Goal: Task Accomplishment & Management: Manage account settings

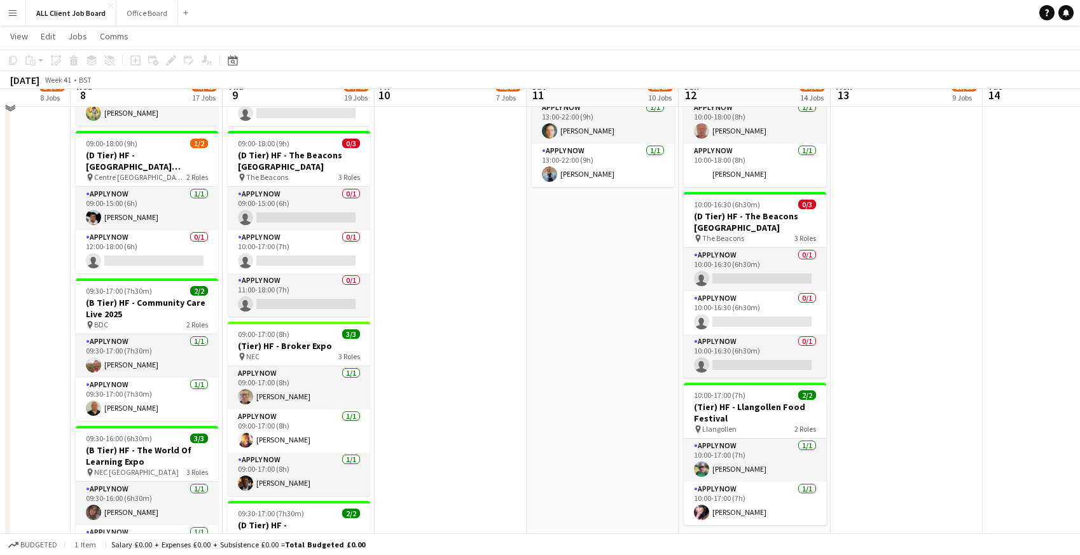
scroll to position [1464, 0]
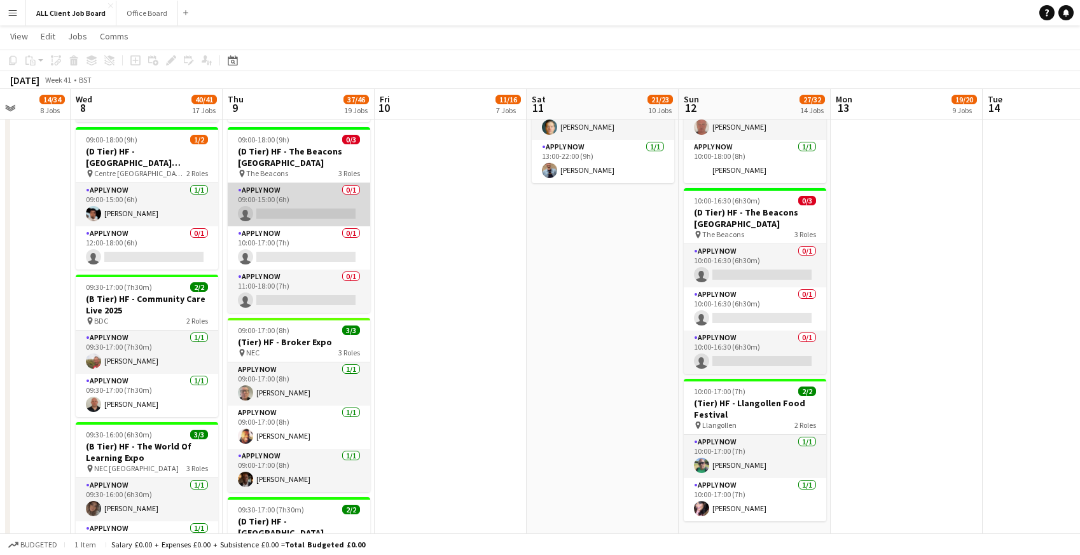
click at [282, 200] on app-card-role "APPLY NOW 0/1 09:00-15:00 (6h) single-neutral-actions" at bounding box center [299, 204] width 142 height 43
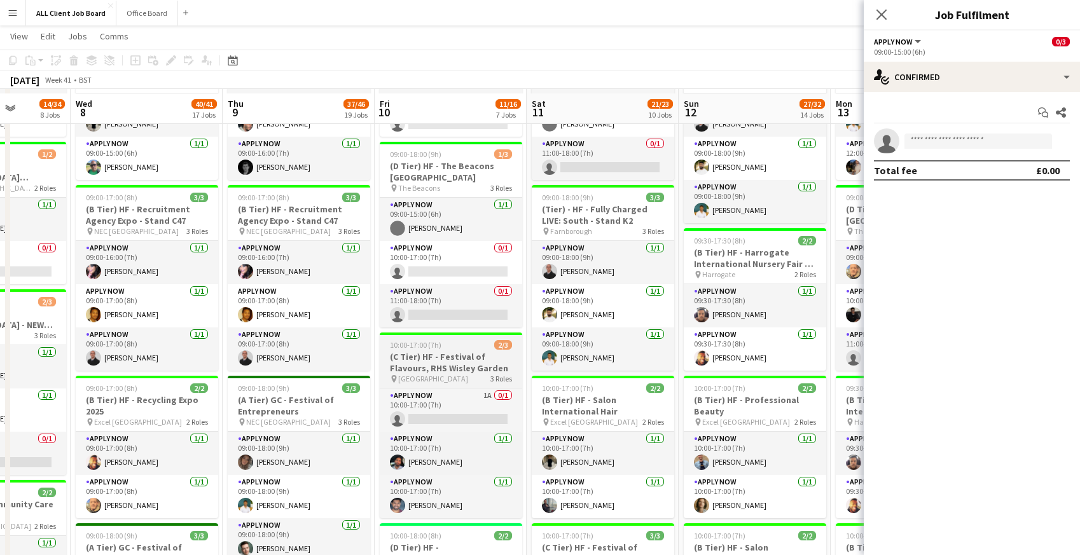
scroll to position [492, 0]
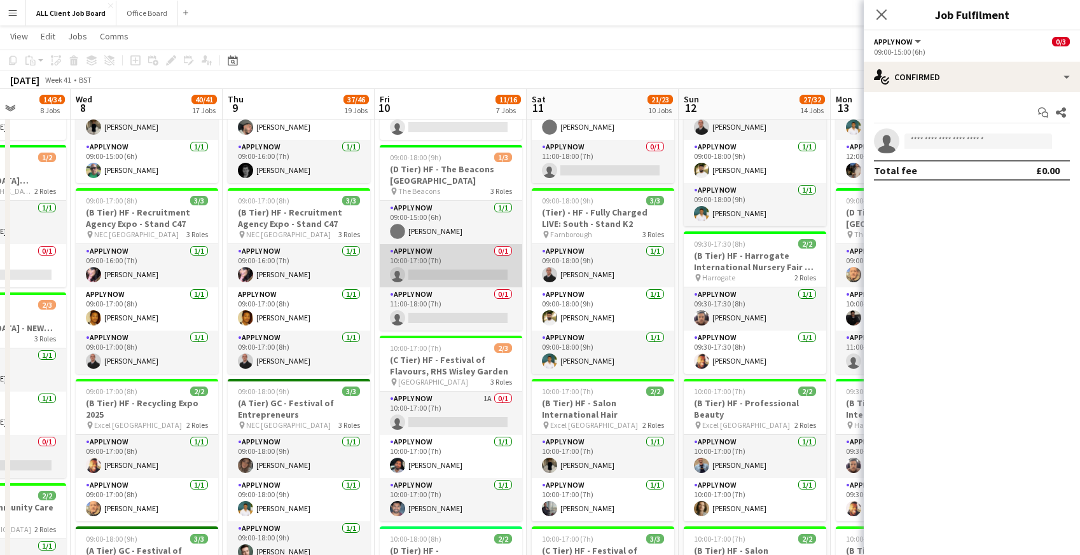
click at [426, 262] on app-card-role "APPLY NOW 0/1 10:00-17:00 (7h) single-neutral-actions" at bounding box center [451, 265] width 142 height 43
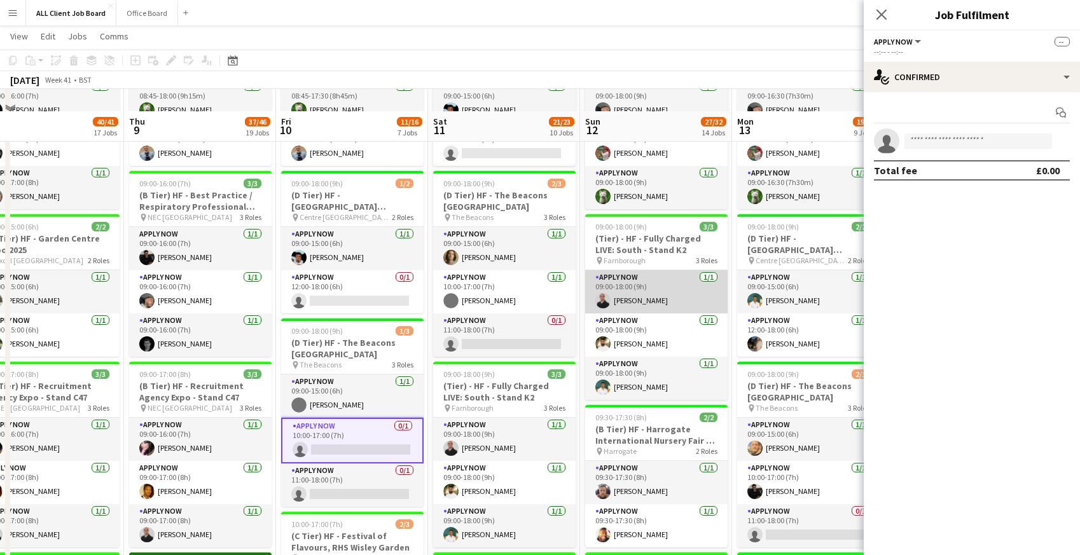
scroll to position [341, 0]
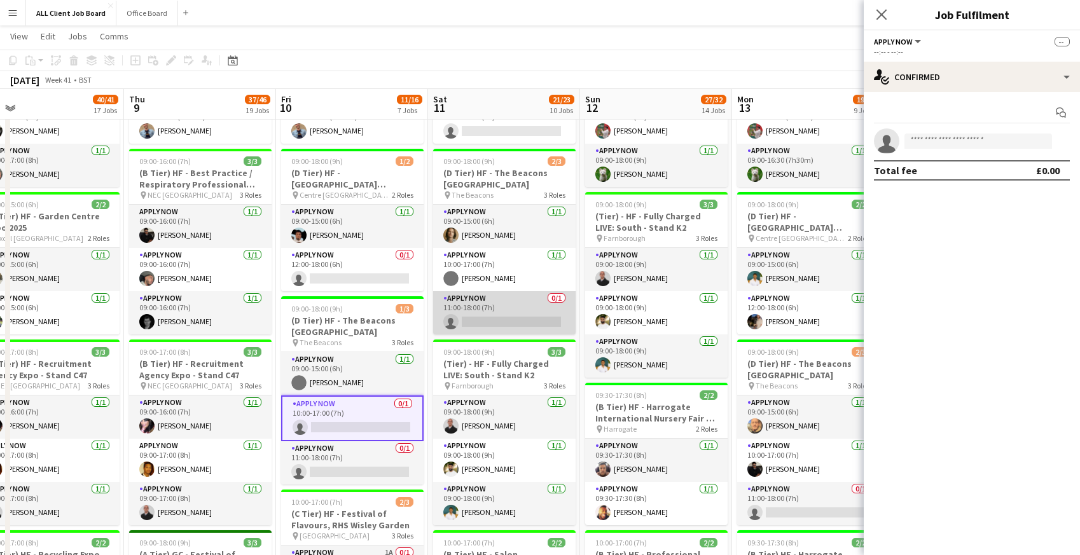
click at [476, 308] on app-card-role "APPLY NOW 0/1 11:00-18:00 (7h) single-neutral-actions" at bounding box center [504, 312] width 142 height 43
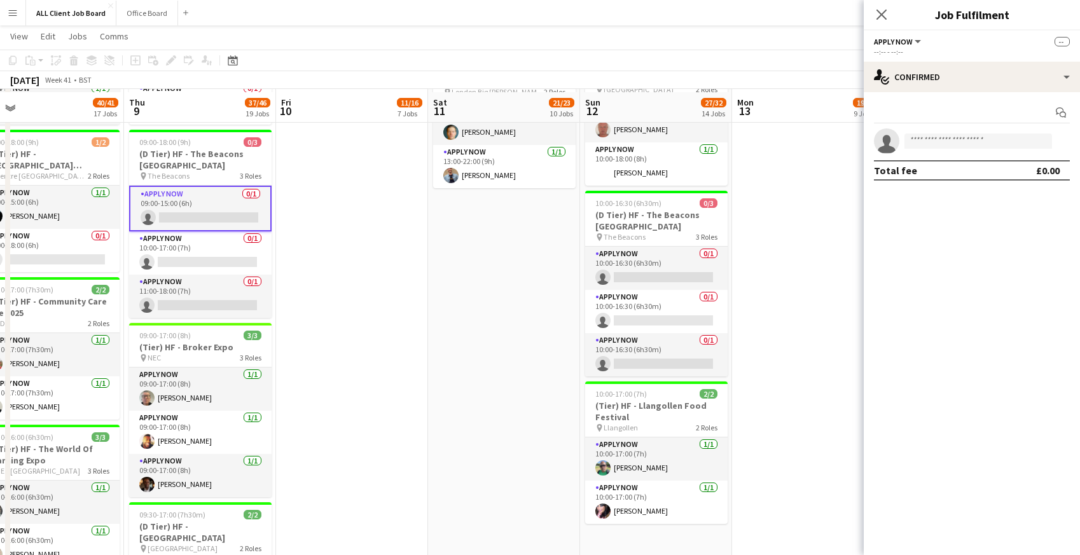
scroll to position [1465, 0]
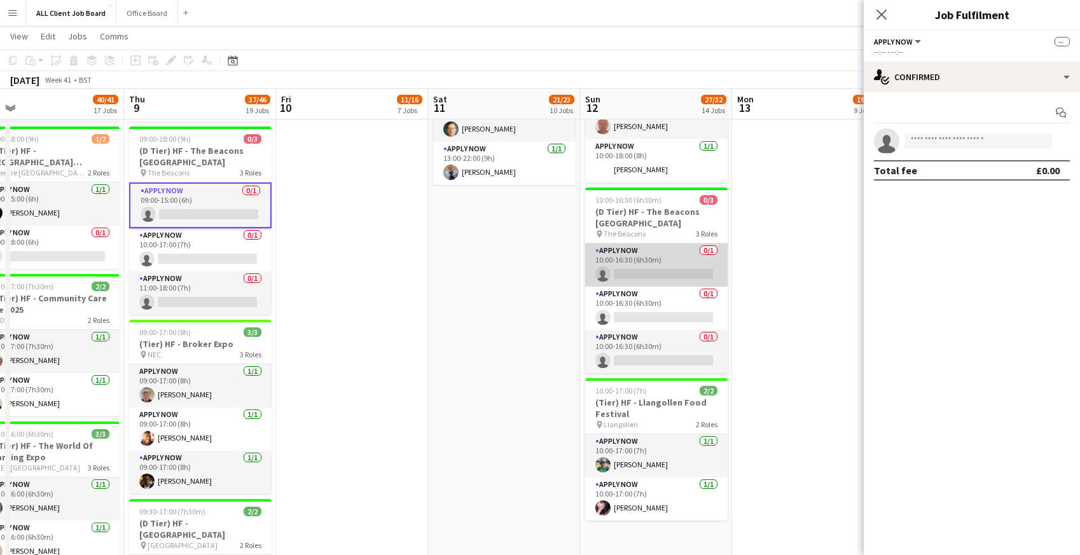
click at [635, 266] on app-card-role "APPLY NOW 0/1 10:00-16:30 (6h30m) single-neutral-actions" at bounding box center [656, 265] width 142 height 43
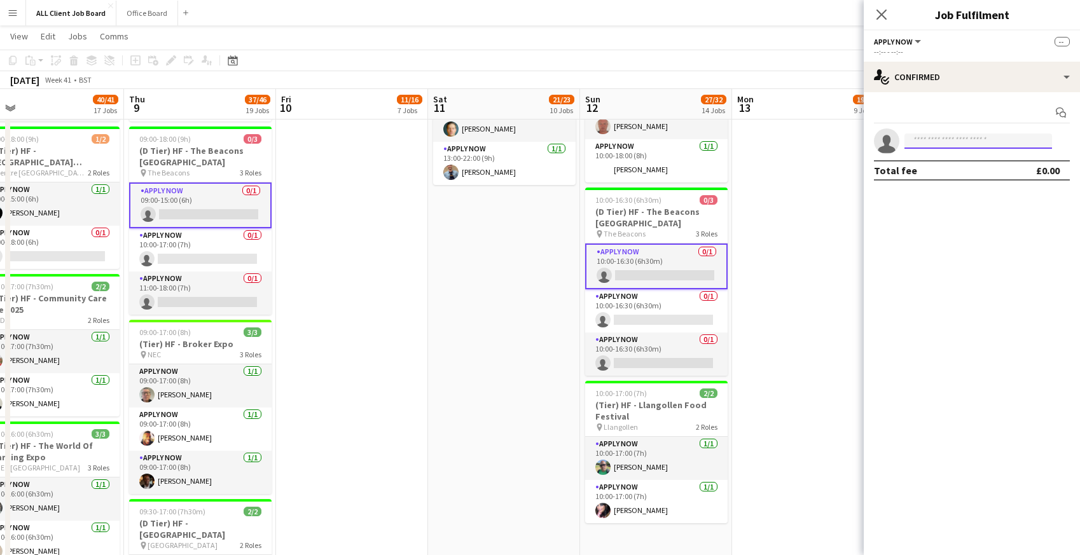
click at [979, 146] on input at bounding box center [978, 141] width 148 height 15
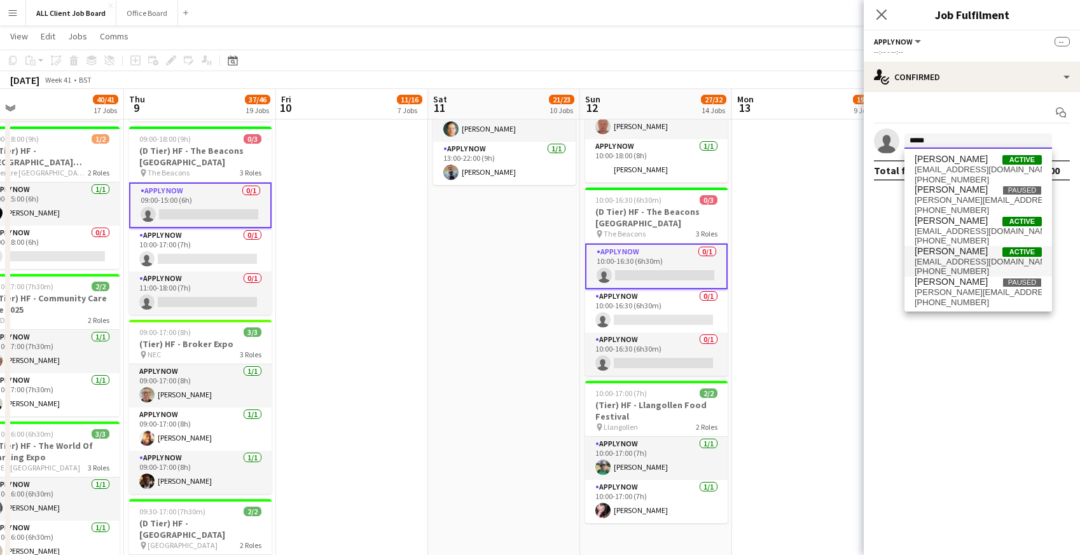
type input "*****"
click at [965, 251] on span "[PERSON_NAME]" at bounding box center [951, 251] width 73 height 11
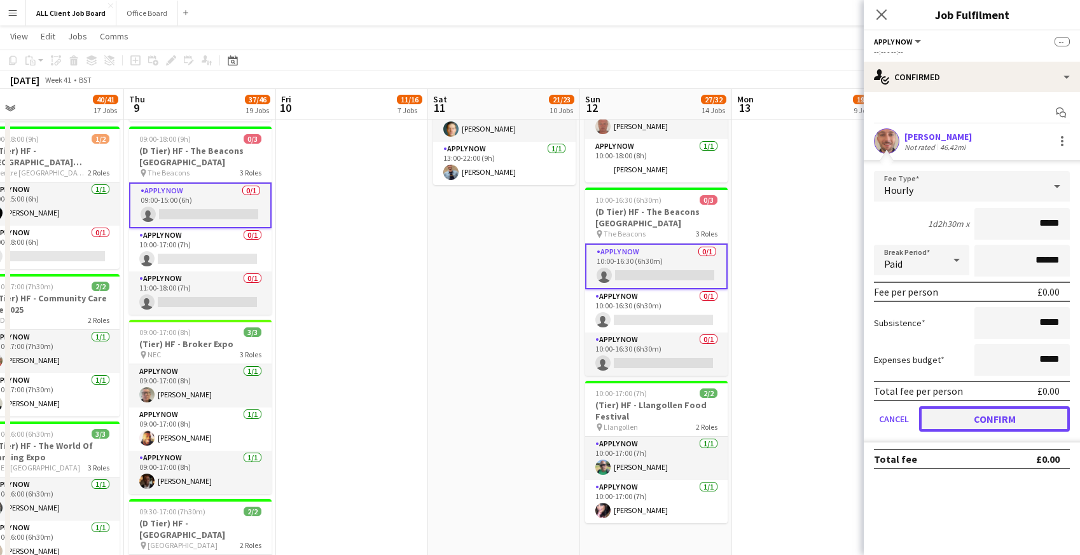
click at [1012, 418] on button "Confirm" at bounding box center [994, 418] width 151 height 25
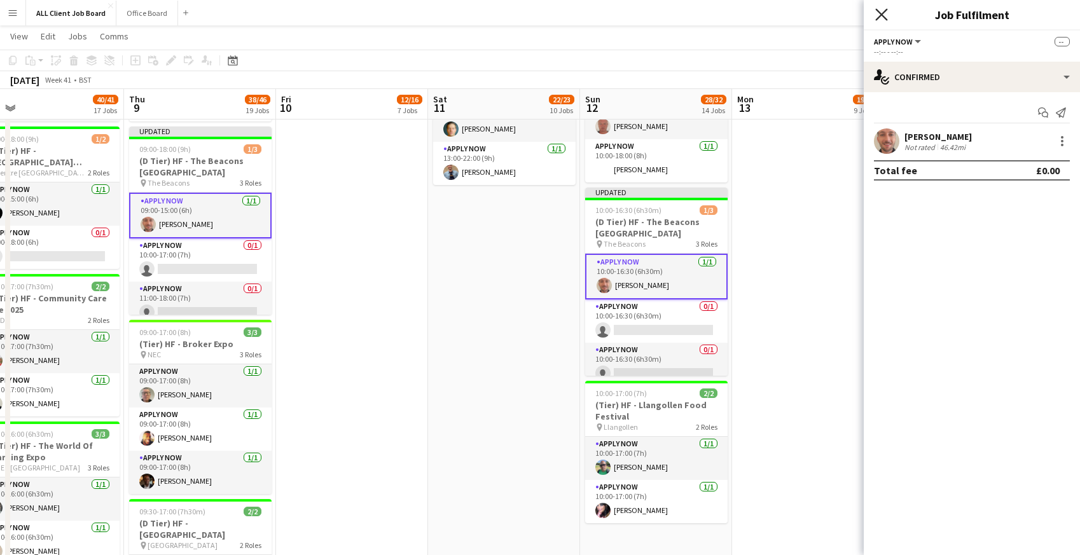
click at [887, 8] on icon "Close pop-in" at bounding box center [881, 14] width 12 height 12
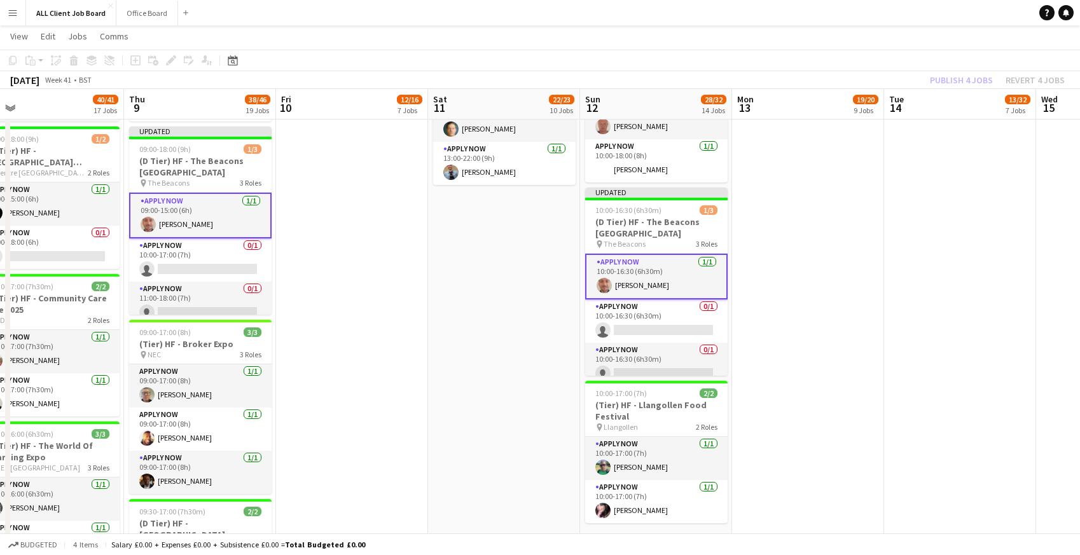
click at [860, 17] on app-navbar "Menu Boards Boards Boards All jobs Status Workforce Workforce My Workforce Recr…" at bounding box center [540, 12] width 1080 height 25
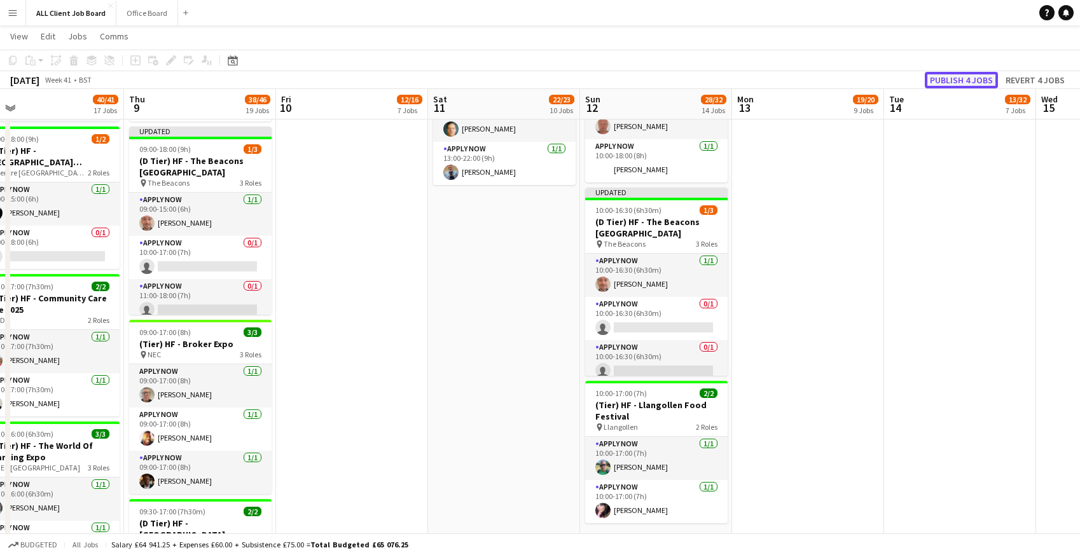
click at [958, 81] on button "Publish 4 jobs" at bounding box center [961, 80] width 73 height 17
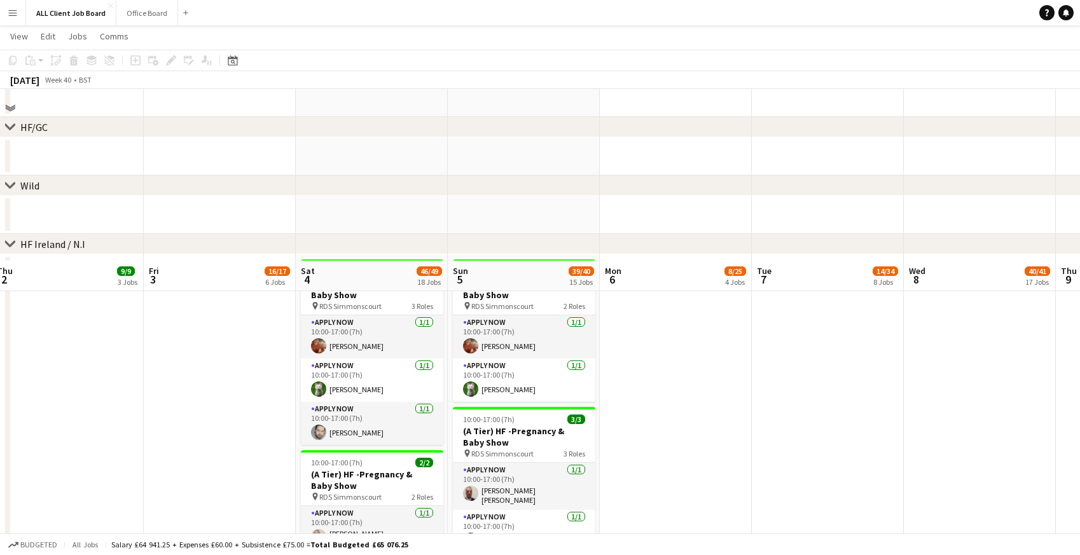
scroll to position [2676, 0]
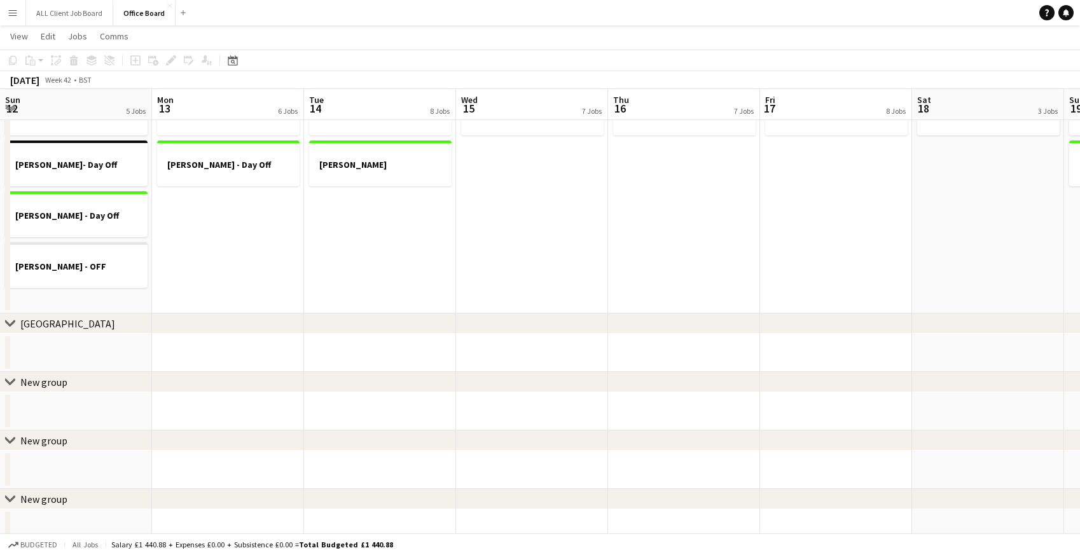
scroll to position [0, 296]
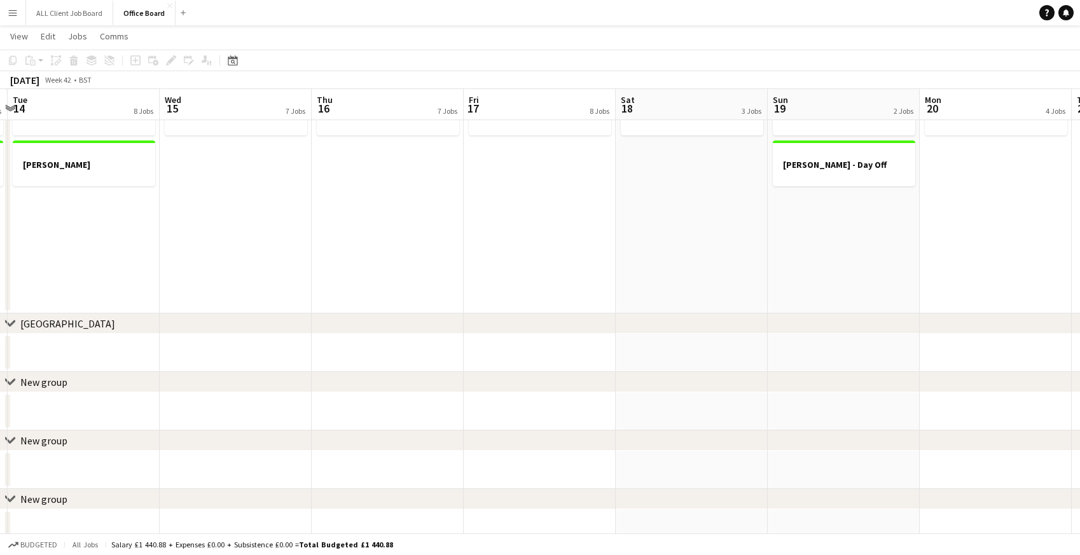
click at [9, 9] on app-icon "Menu" at bounding box center [13, 13] width 10 height 10
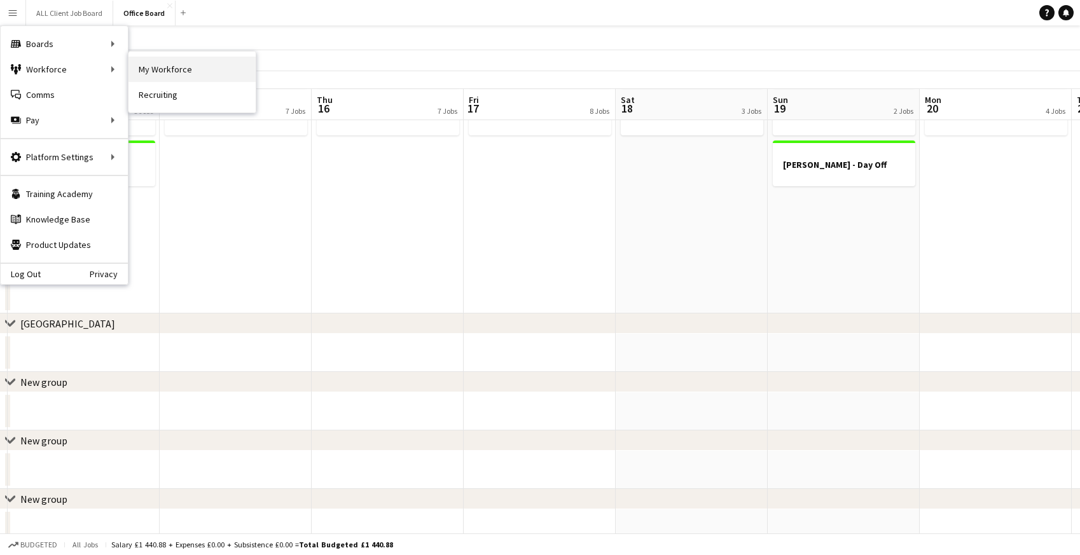
click at [162, 65] on link "My Workforce" at bounding box center [191, 69] width 127 height 25
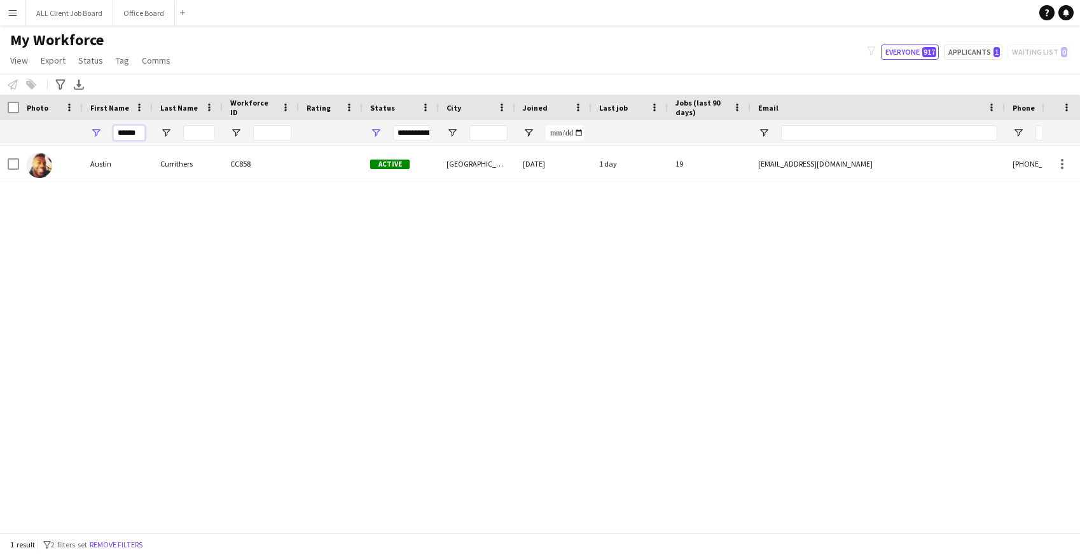
drag, startPoint x: 141, startPoint y: 134, endPoint x: 100, endPoint y: 134, distance: 40.1
click at [100, 134] on div "******" at bounding box center [118, 132] width 70 height 25
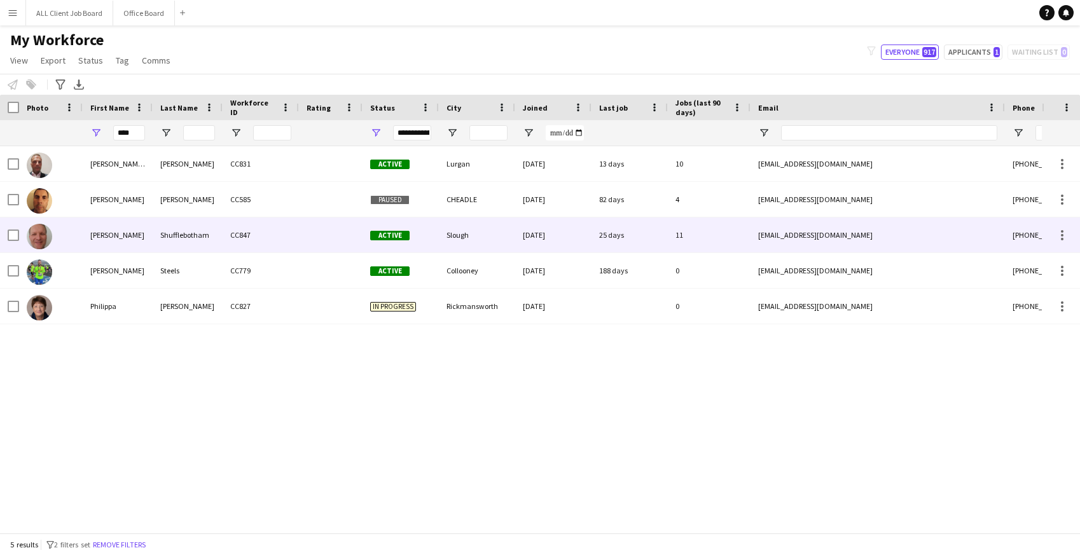
click at [148, 241] on div "Philip" at bounding box center [118, 235] width 70 height 35
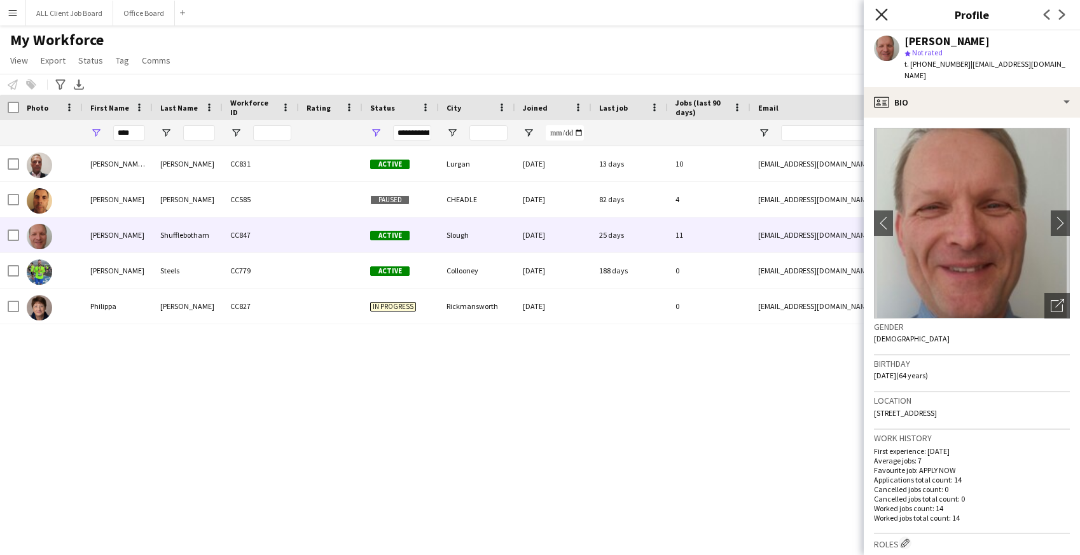
click at [881, 15] on icon at bounding box center [881, 14] width 12 height 12
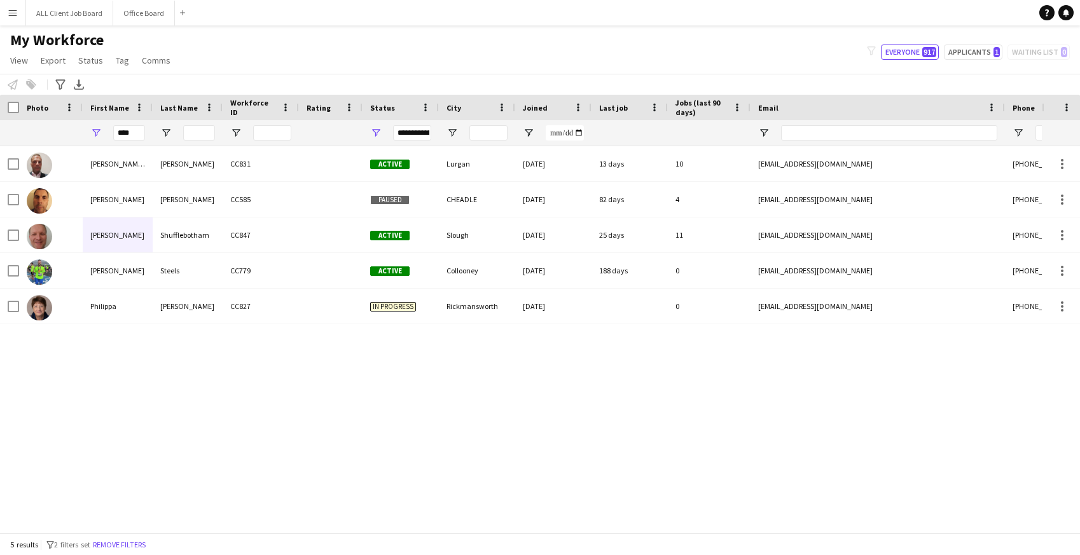
click at [8, 8] on app-icon "Menu" at bounding box center [13, 13] width 10 height 10
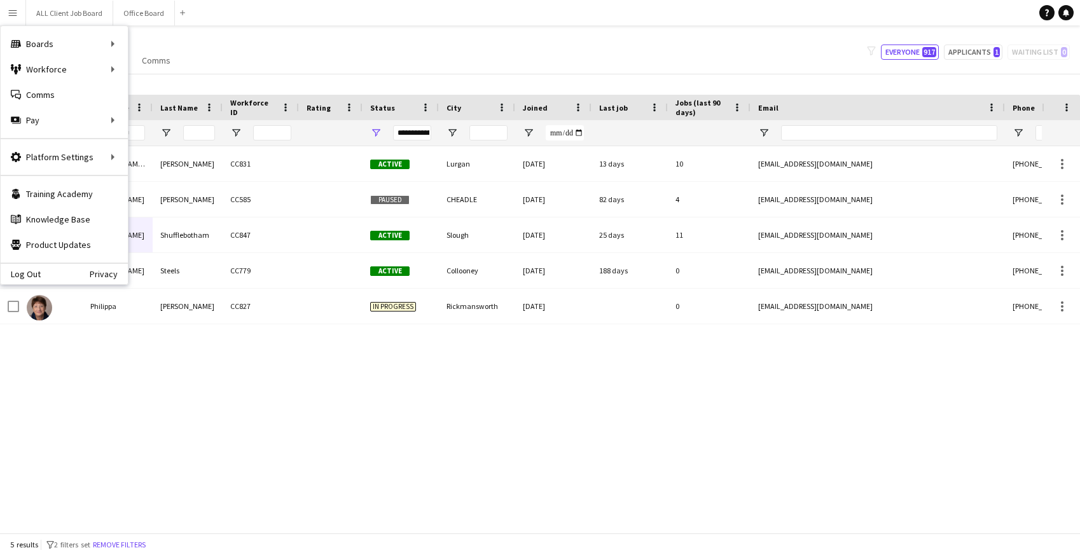
drag, startPoint x: 270, startPoint y: 50, endPoint x: 220, endPoint y: 50, distance: 49.6
click at [270, 50] on div "My Workforce View Views Default view Basic Info Report New view Update view Del…" at bounding box center [540, 52] width 1080 height 43
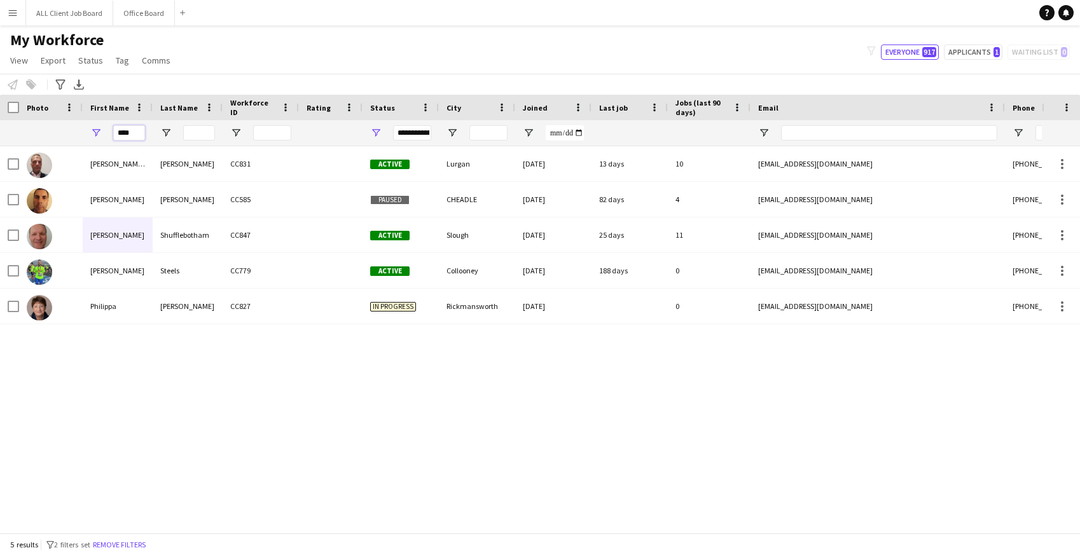
drag, startPoint x: 137, startPoint y: 134, endPoint x: 108, endPoint y: 129, distance: 29.6
click at [109, 133] on div "****" at bounding box center [118, 132] width 70 height 25
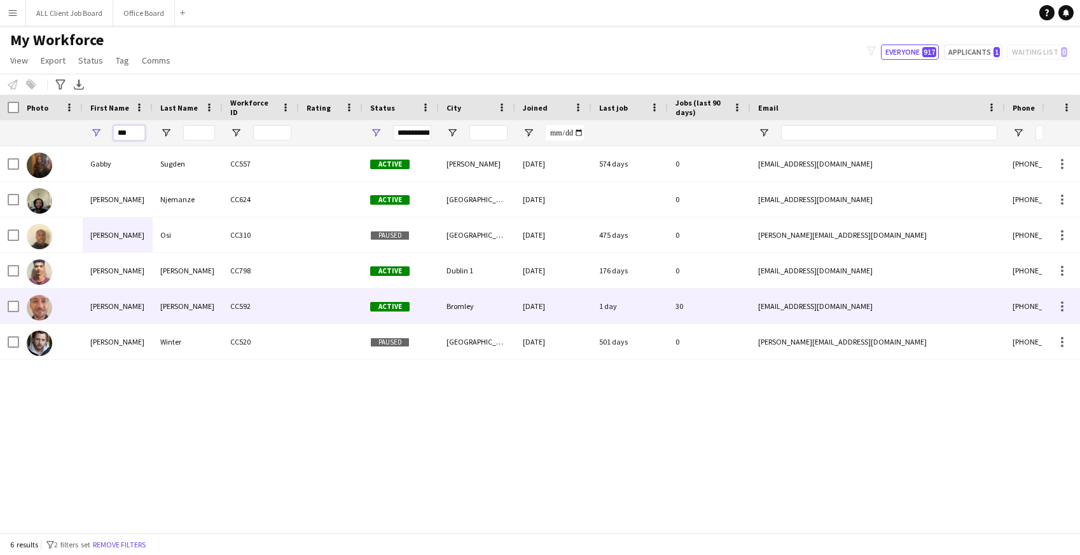
type input "***"
click at [121, 315] on div "Gabriel" at bounding box center [118, 306] width 70 height 35
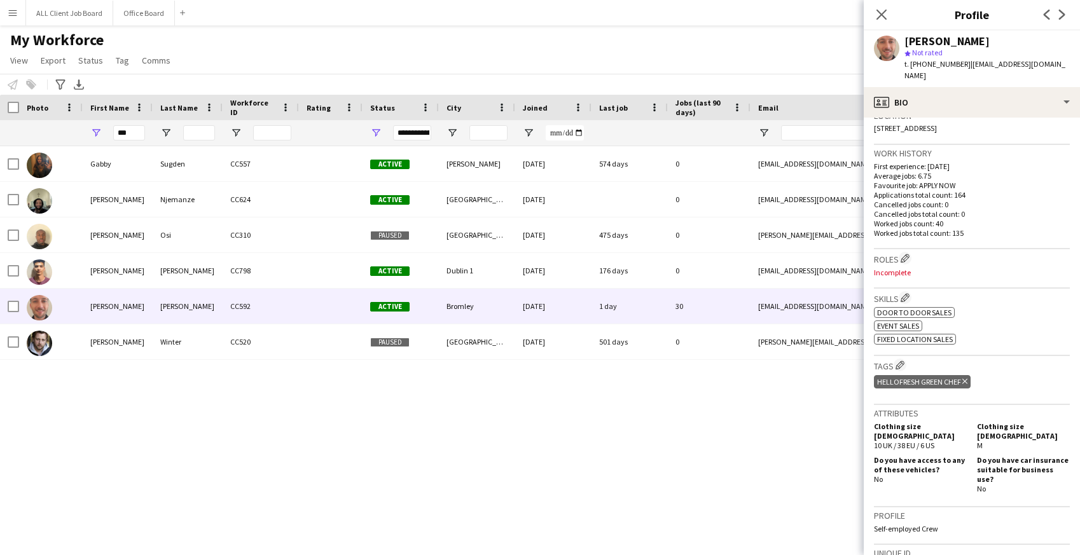
scroll to position [523, 0]
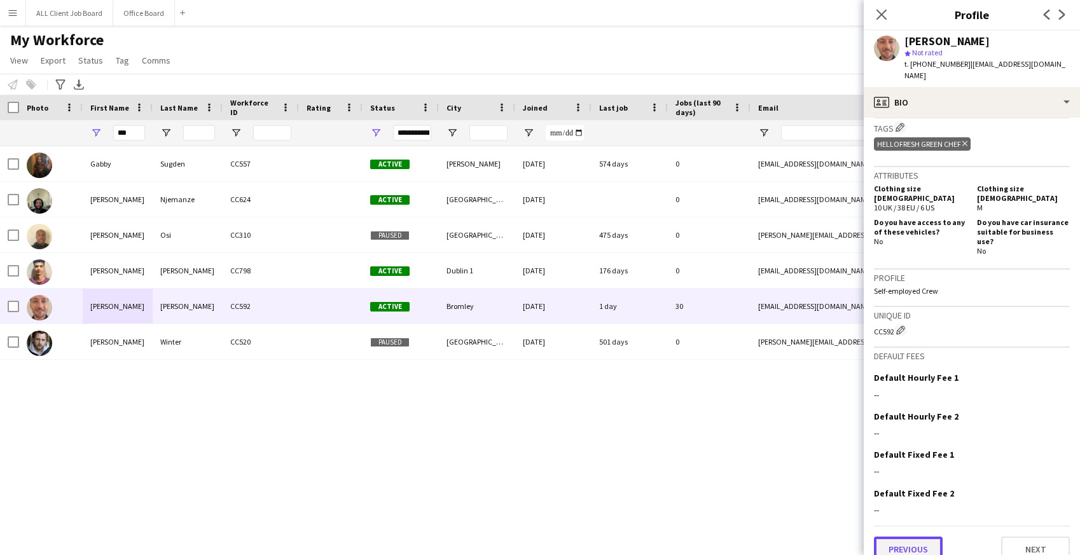
click at [917, 543] on button "Previous" at bounding box center [908, 549] width 69 height 25
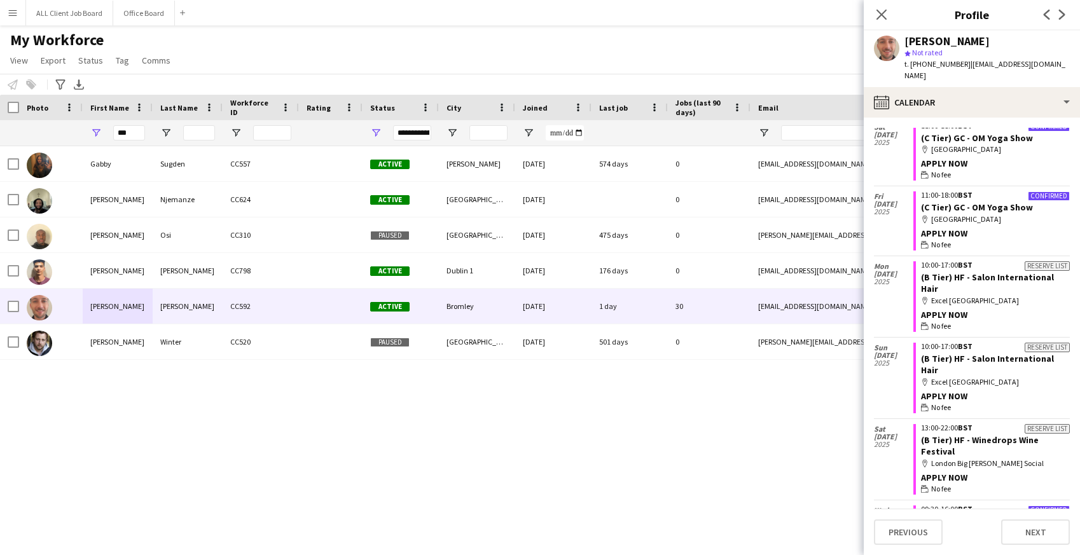
scroll to position [1093, 0]
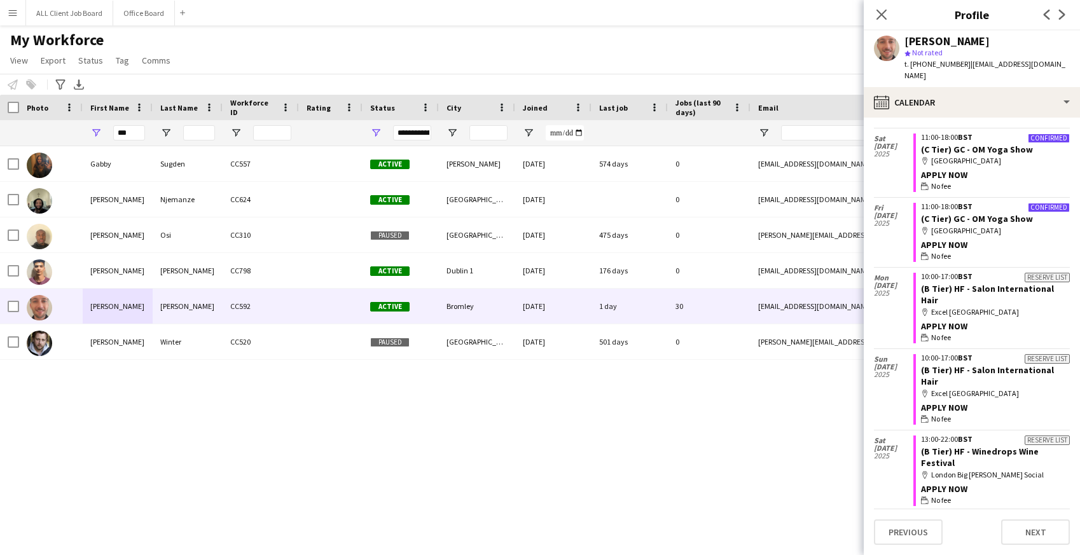
click at [9, 6] on button "Menu" at bounding box center [12, 12] width 25 height 25
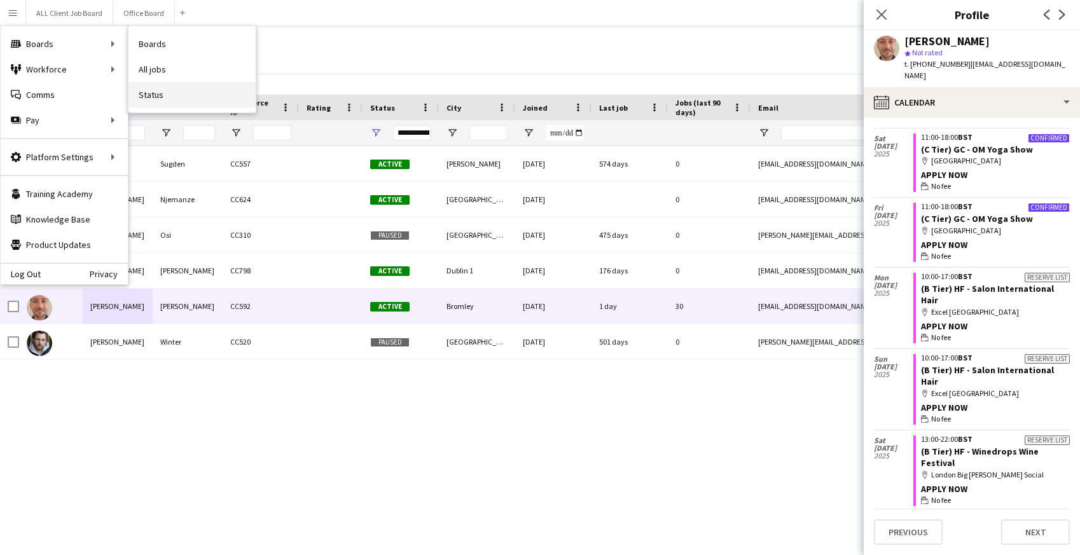
click at [156, 89] on link "Status" at bounding box center [191, 94] width 127 height 25
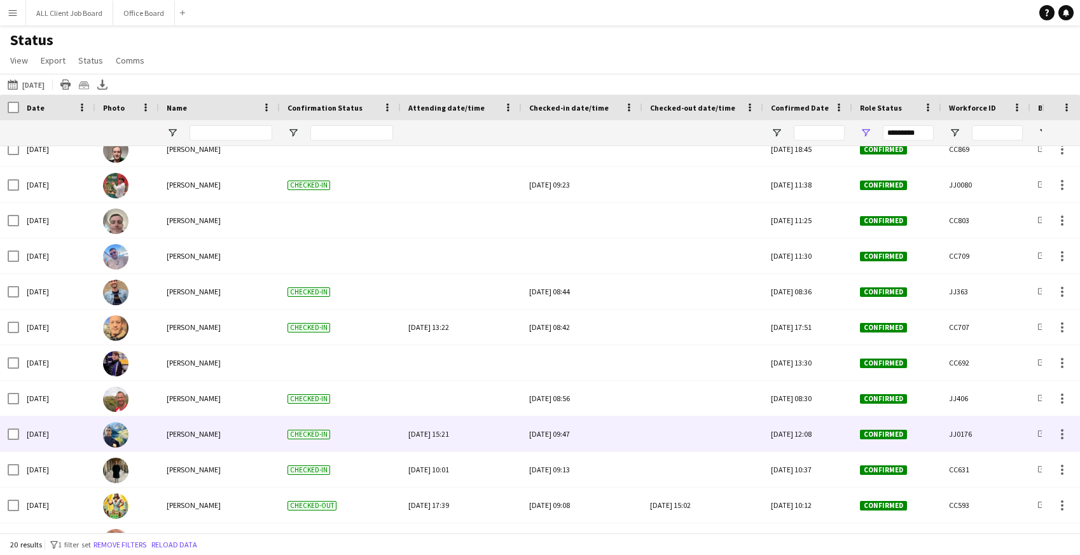
scroll to position [12, 0]
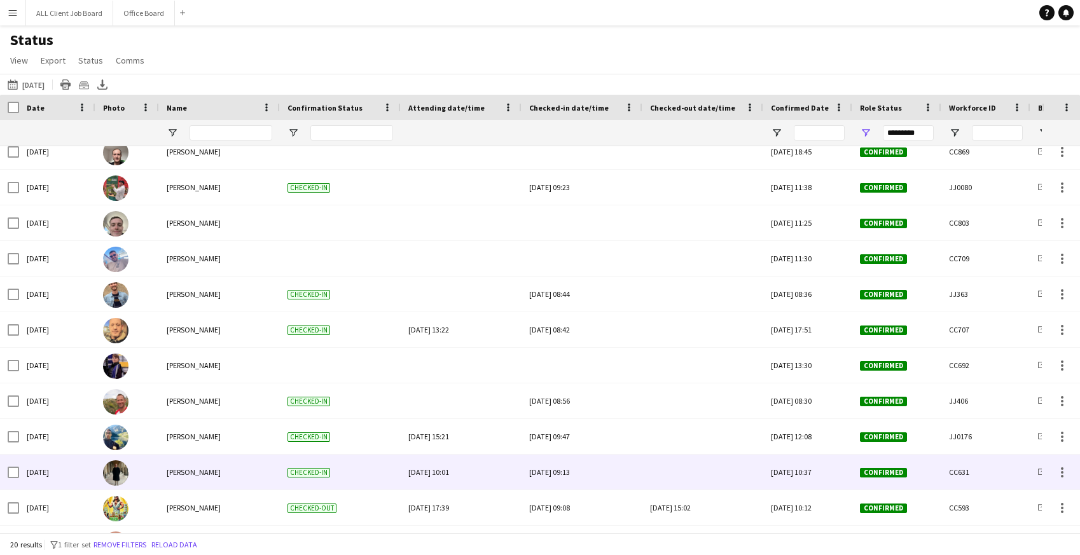
click at [686, 480] on div at bounding box center [703, 472] width 106 height 35
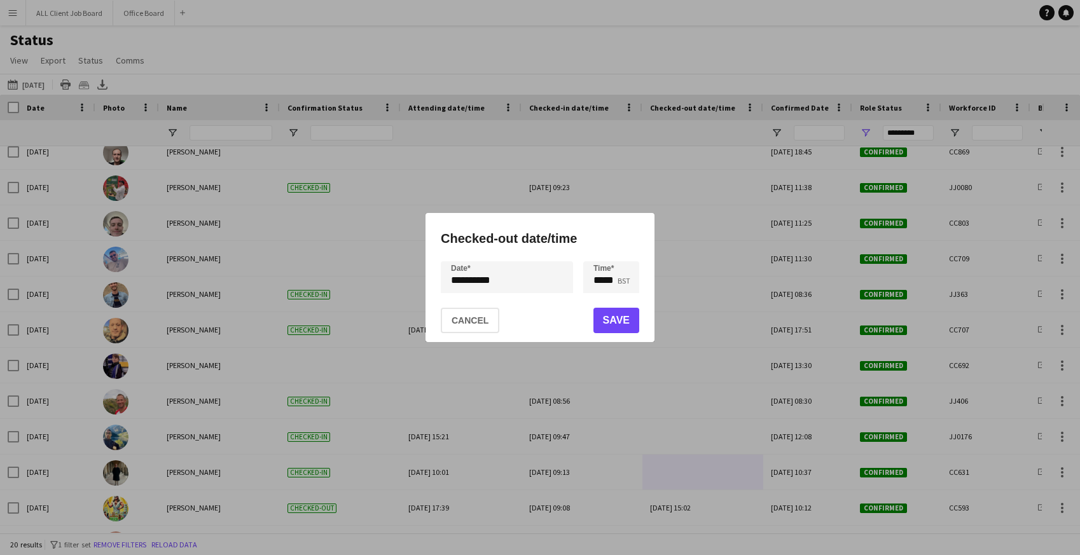
drag, startPoint x: 631, startPoint y: 333, endPoint x: 631, endPoint y: 325, distance: 8.3
click at [631, 331] on mat-dialog-actions "Cancel Save" at bounding box center [540, 320] width 198 height 44
click at [631, 325] on button "Save" at bounding box center [616, 320] width 46 height 25
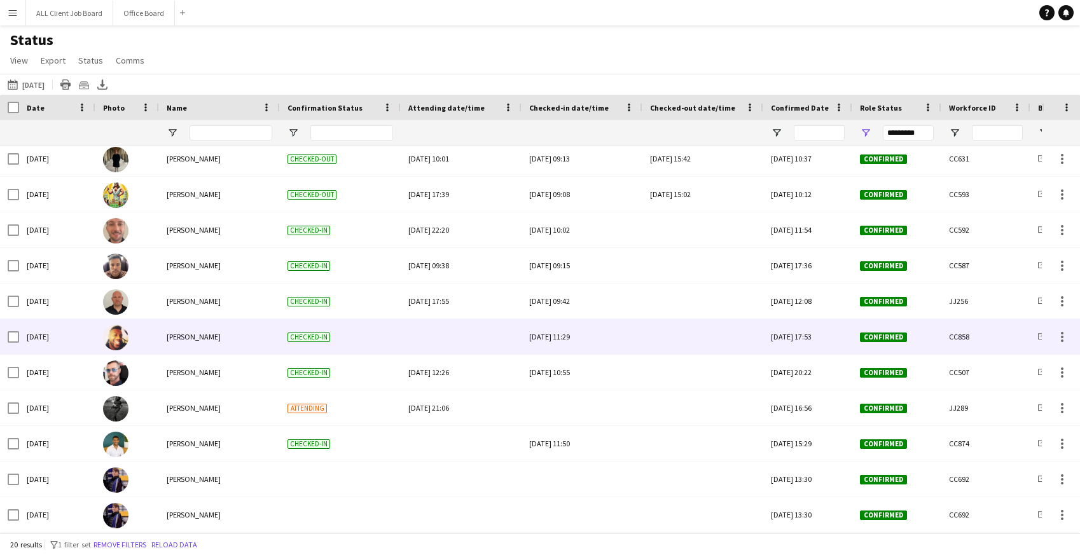
scroll to position [307, 0]
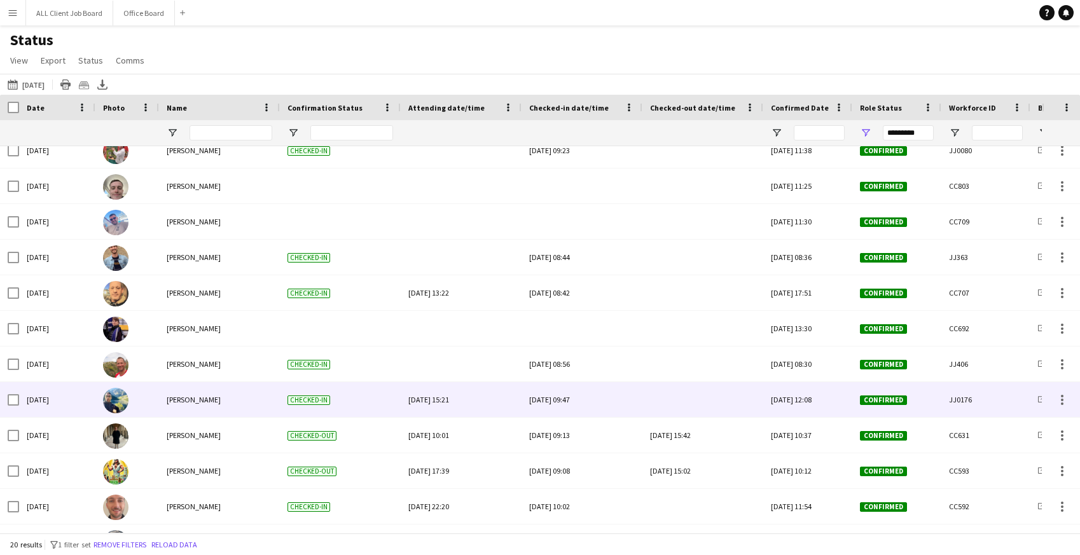
click at [689, 400] on div at bounding box center [703, 399] width 106 height 35
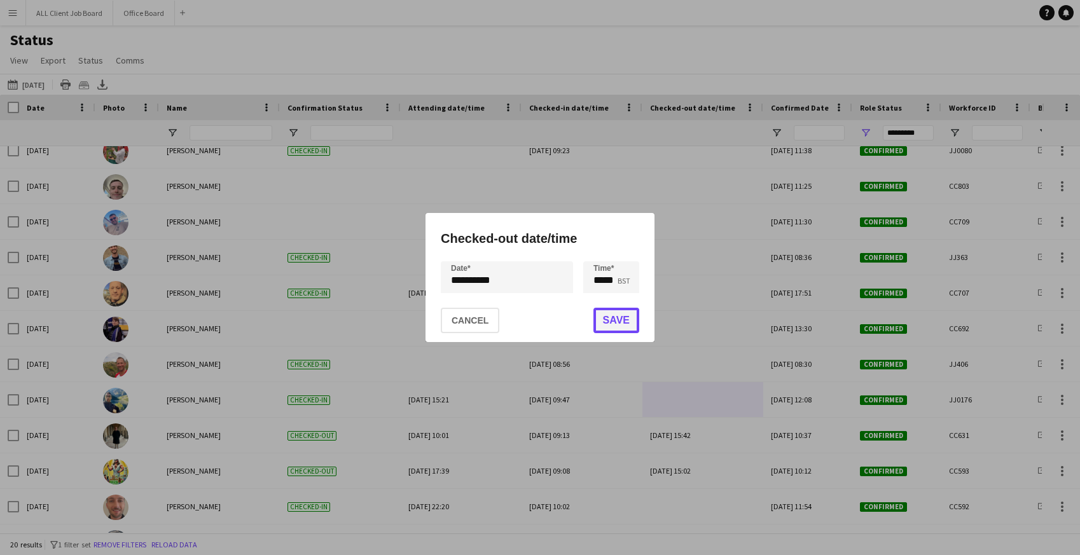
click at [605, 315] on button "Save" at bounding box center [616, 320] width 46 height 25
